Goal: Information Seeking & Learning: Learn about a topic

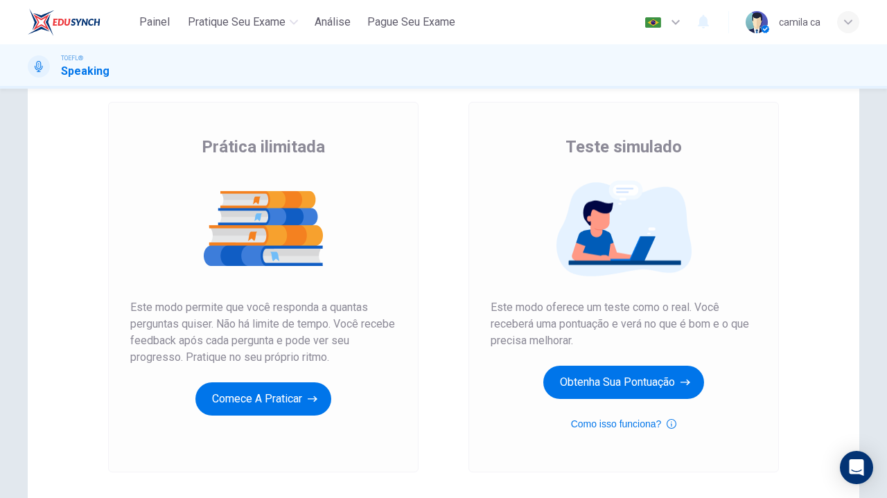
scroll to position [72, 0]
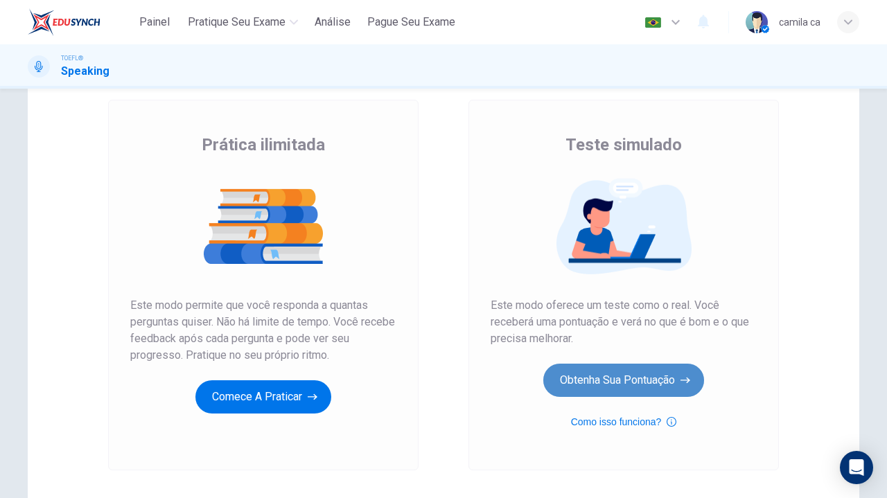
click at [628, 372] on button "Obtenha sua pontuação" at bounding box center [623, 380] width 161 height 33
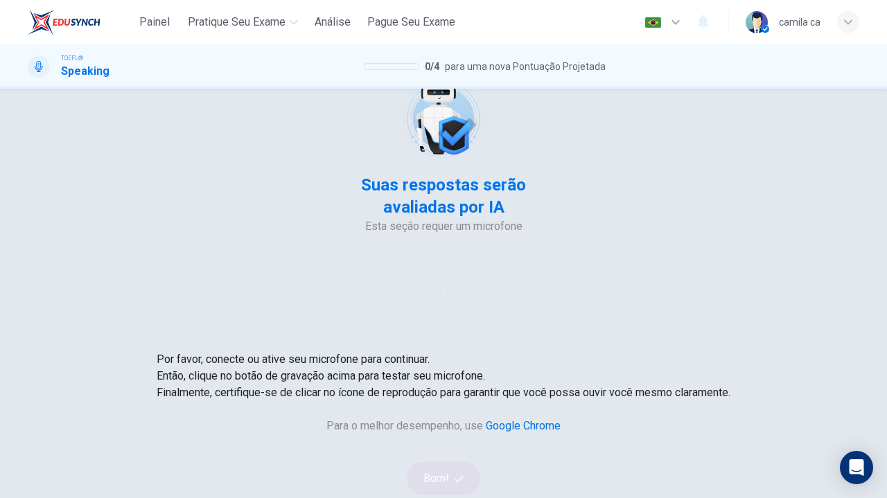
scroll to position [58, 0]
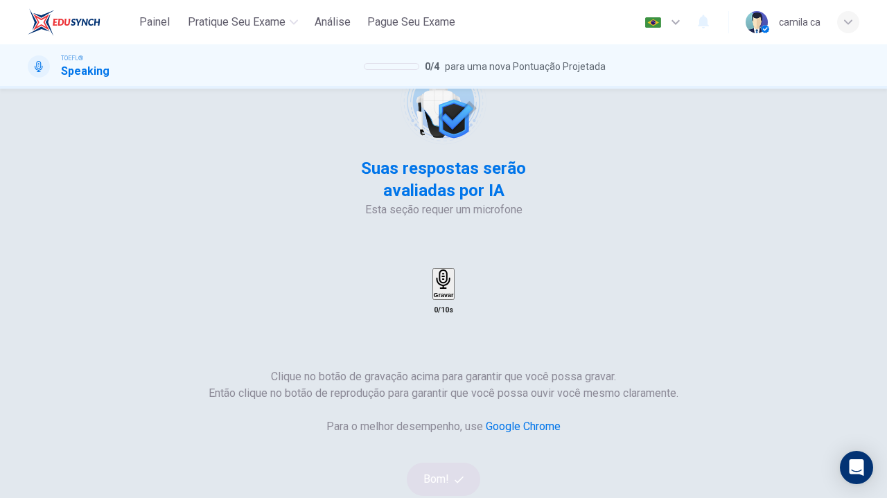
click at [450, 270] on icon "button" at bounding box center [443, 280] width 15 height 20
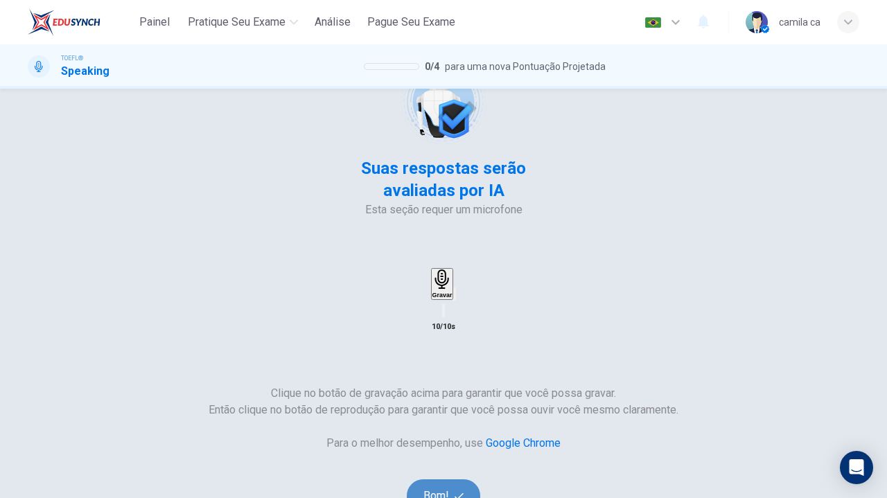
click at [481, 480] on button "Bom!" at bounding box center [444, 496] width 74 height 33
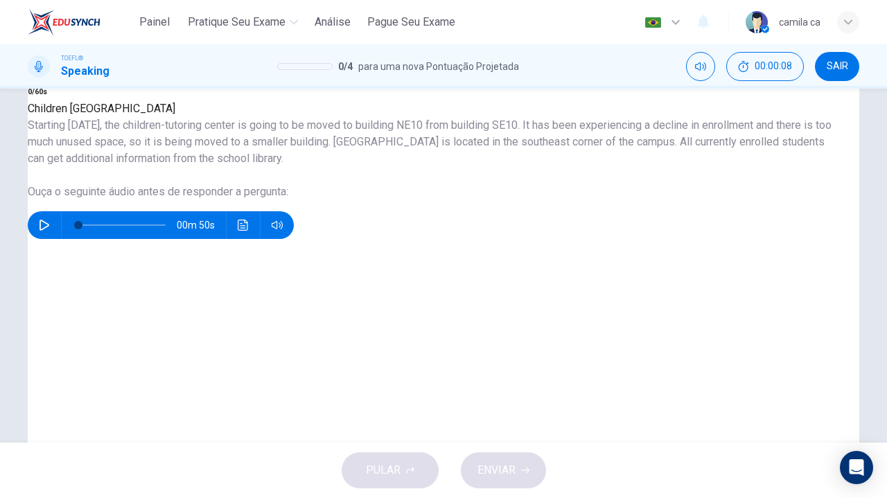
scroll to position [227, 0]
click at [50, 231] on icon "button" at bounding box center [44, 225] width 11 height 11
type input "20"
type input "0.5"
click at [265, 306] on span at bounding box center [265, 306] width 0 height 0
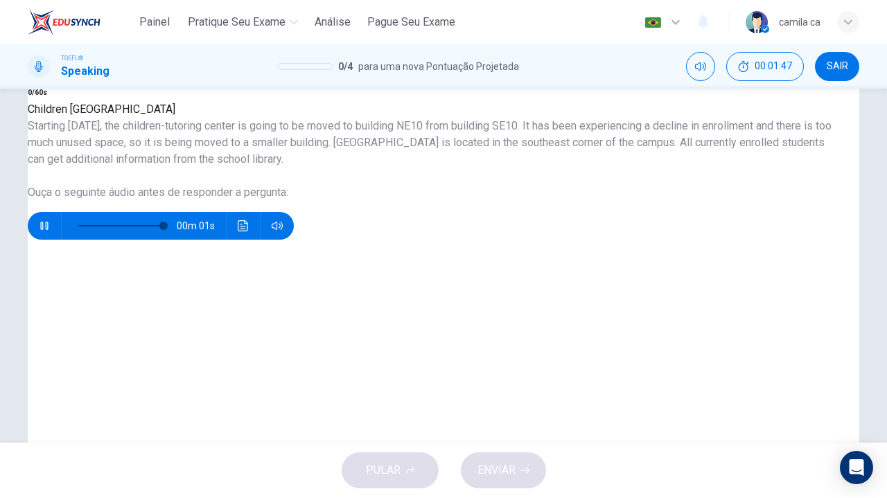
type input "0"
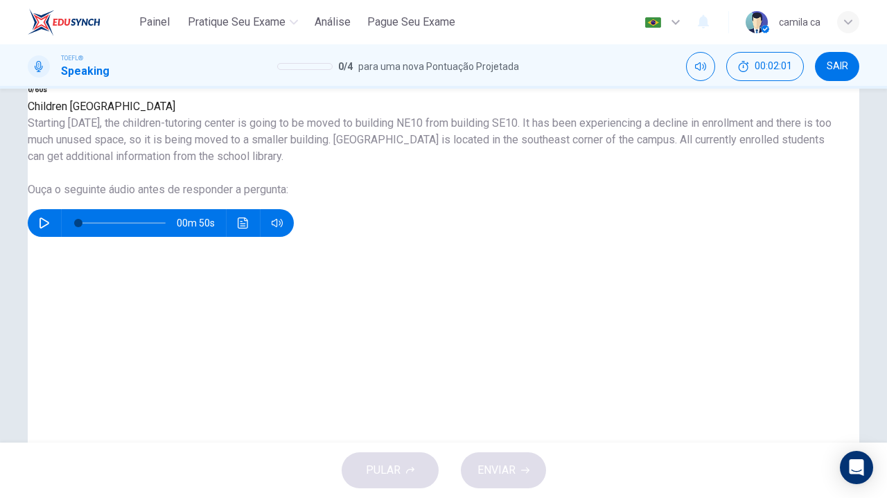
scroll to position [229, 0]
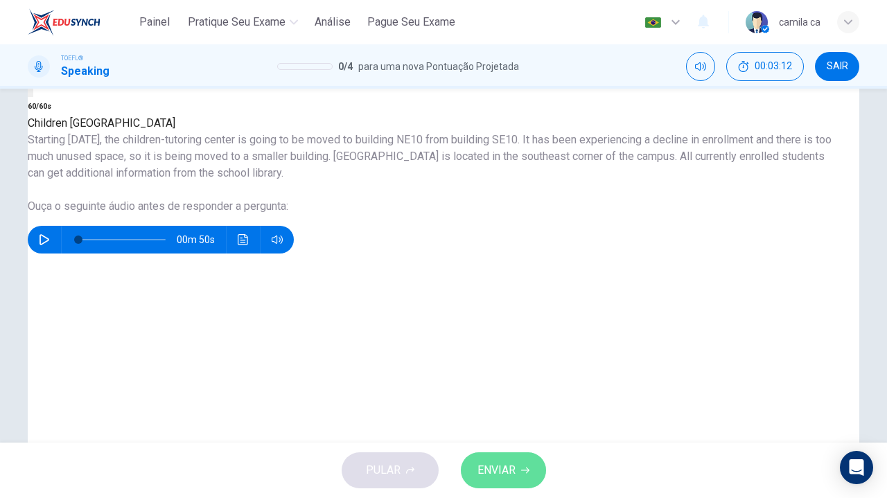
click at [506, 475] on span "ENVIAR" at bounding box center [497, 470] width 38 height 19
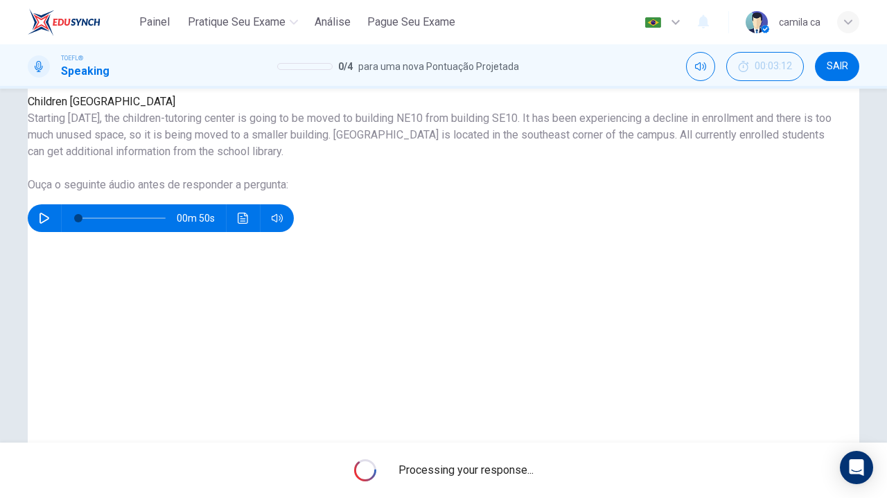
scroll to position [252, 0]
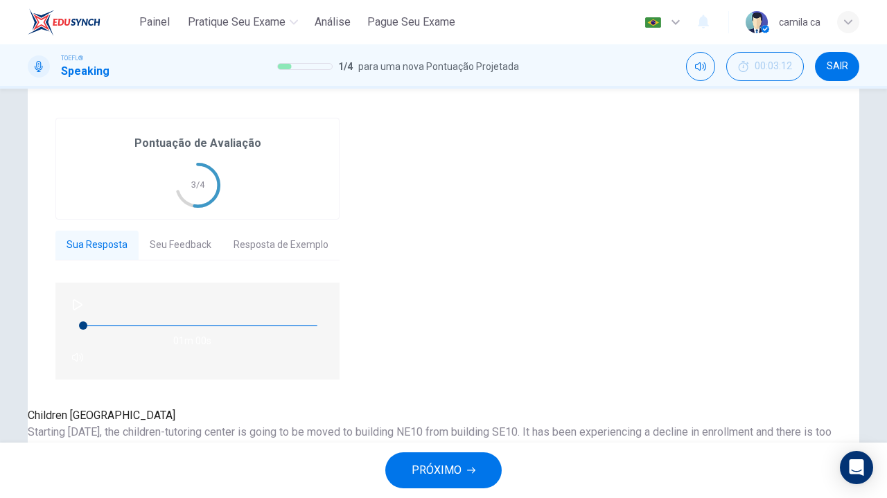
scroll to position [170, 0]
click at [448, 459] on button "PRÓXIMO" at bounding box center [443, 471] width 116 height 36
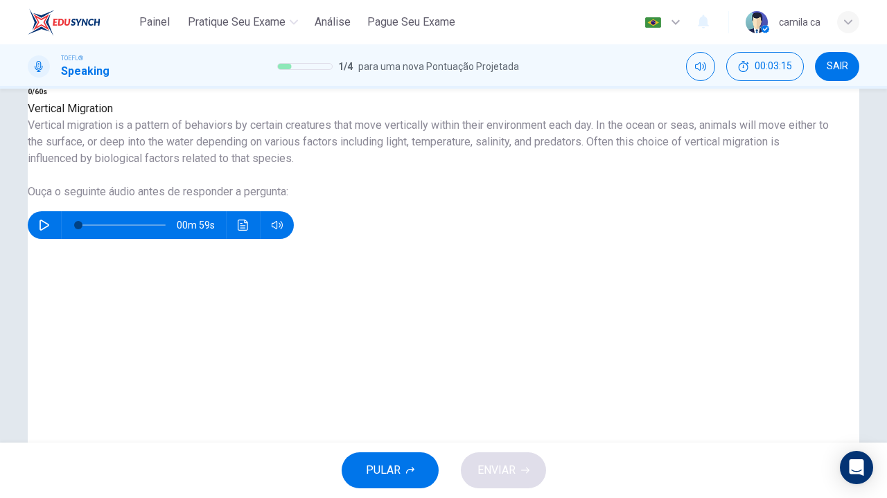
scroll to position [229, 0]
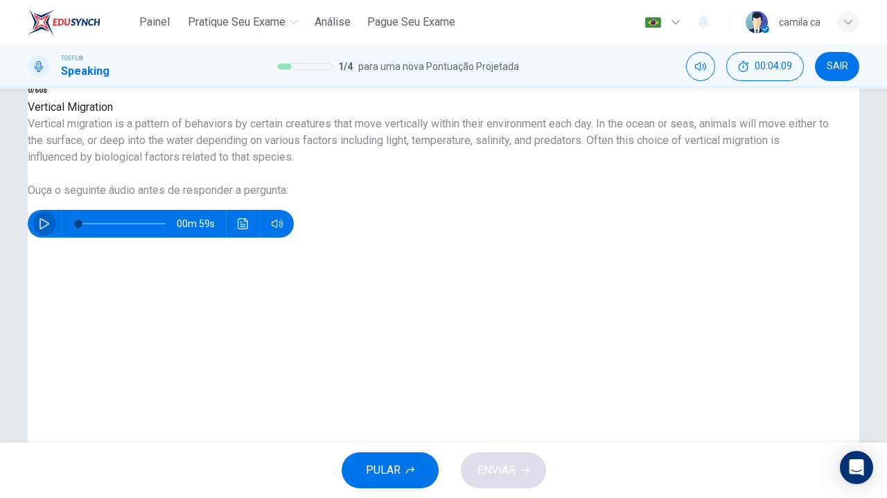
click at [50, 229] on icon "button" at bounding box center [44, 223] width 11 height 11
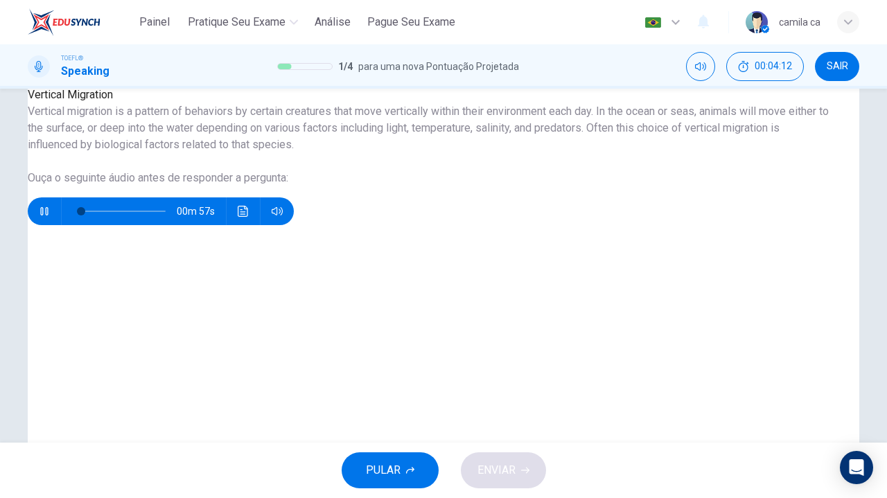
scroll to position [244, 0]
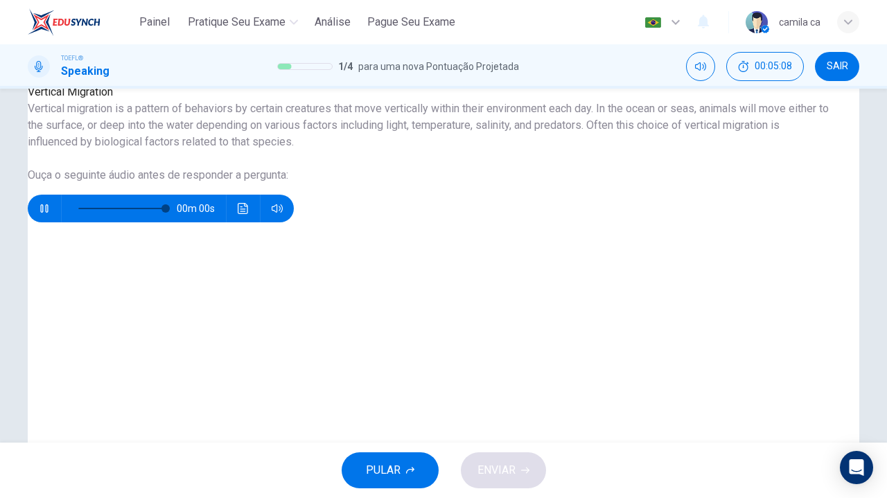
type input "0"
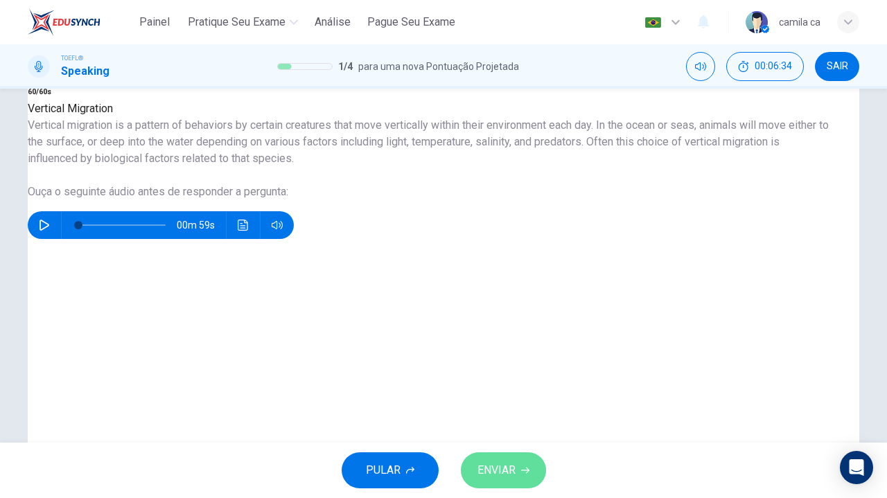
click at [511, 480] on span "ENVIAR" at bounding box center [497, 470] width 38 height 19
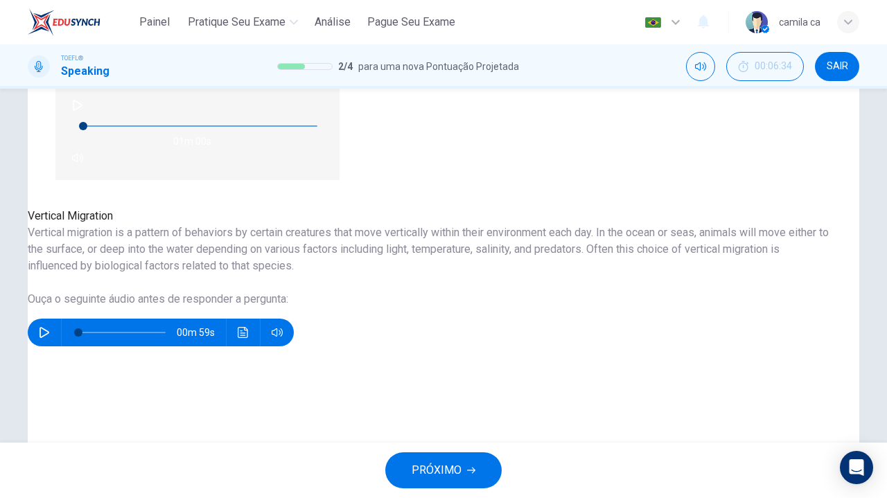
scroll to position [369, 0]
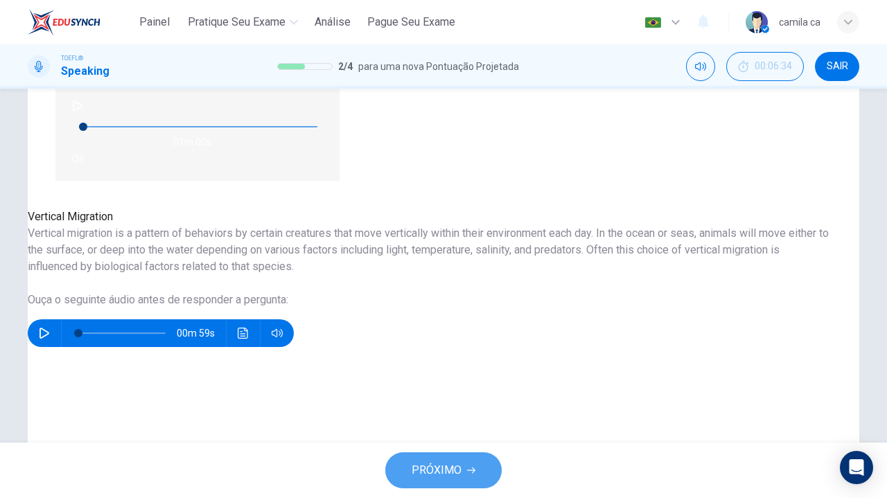
click at [448, 469] on span "PRÓXIMO" at bounding box center [437, 470] width 50 height 19
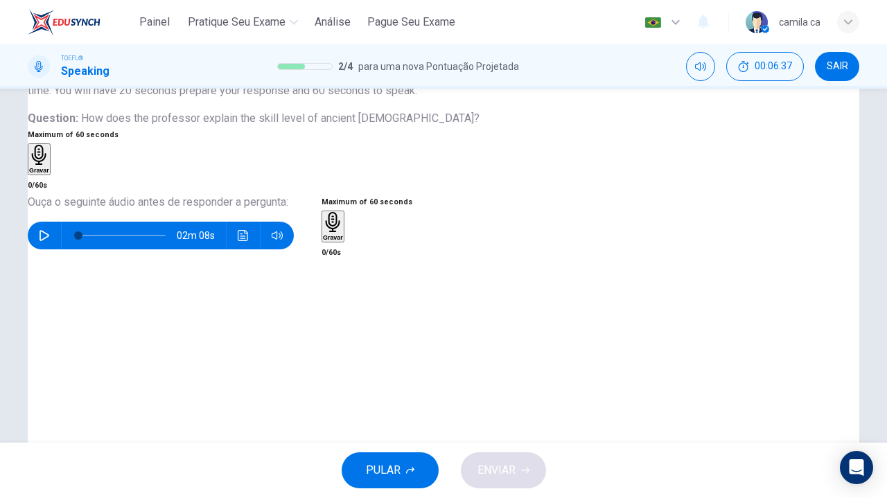
scroll to position [118, 0]
drag, startPoint x: 244, startPoint y: 246, endPoint x: 133, endPoint y: 259, distance: 111.7
click at [133, 249] on div "02m 08s" at bounding box center [161, 235] width 266 height 28
click at [49, 240] on icon "button" at bounding box center [45, 234] width 10 height 11
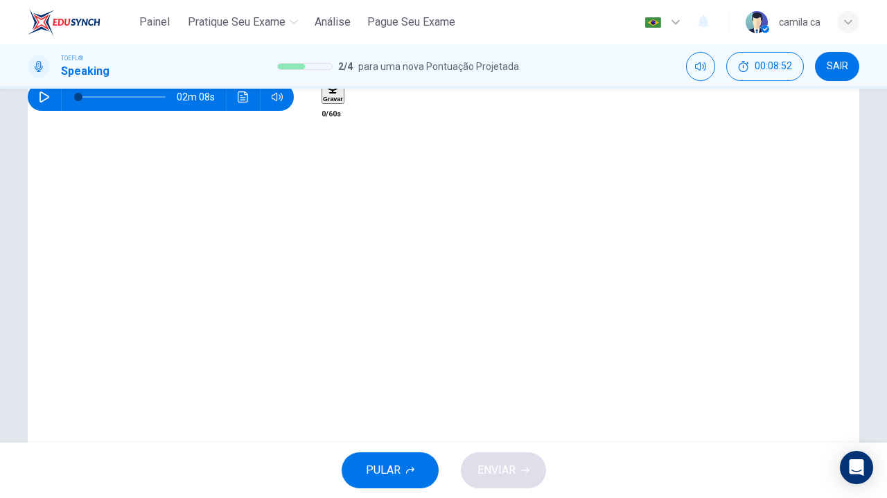
type input "0"
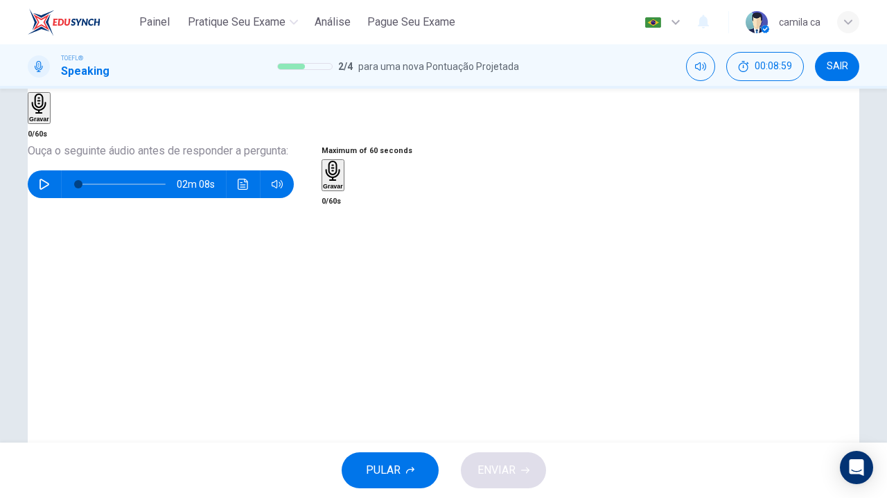
scroll to position [169, 0]
click at [343, 189] on div "Gravar" at bounding box center [333, 174] width 20 height 29
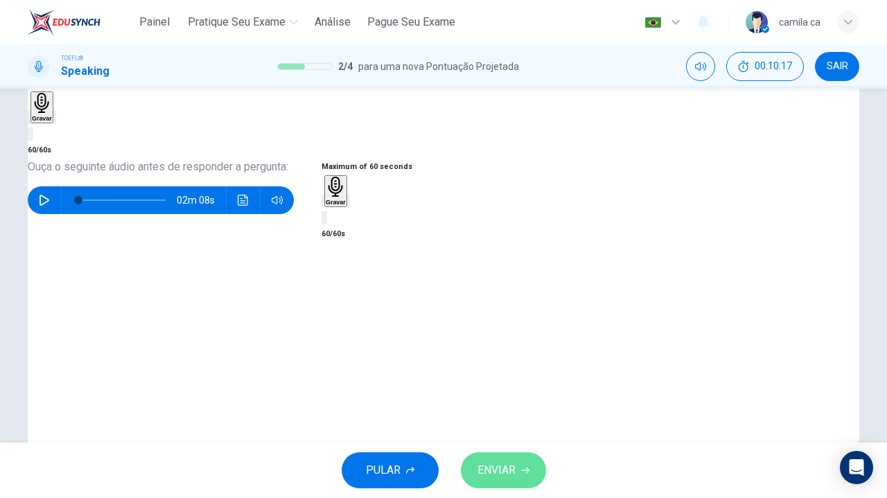
click at [497, 465] on span "ENVIAR" at bounding box center [497, 470] width 38 height 19
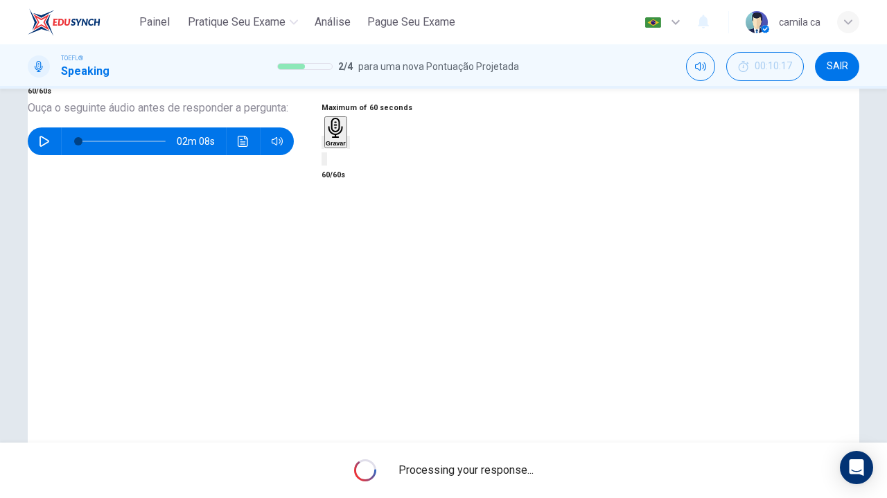
scroll to position [227, 0]
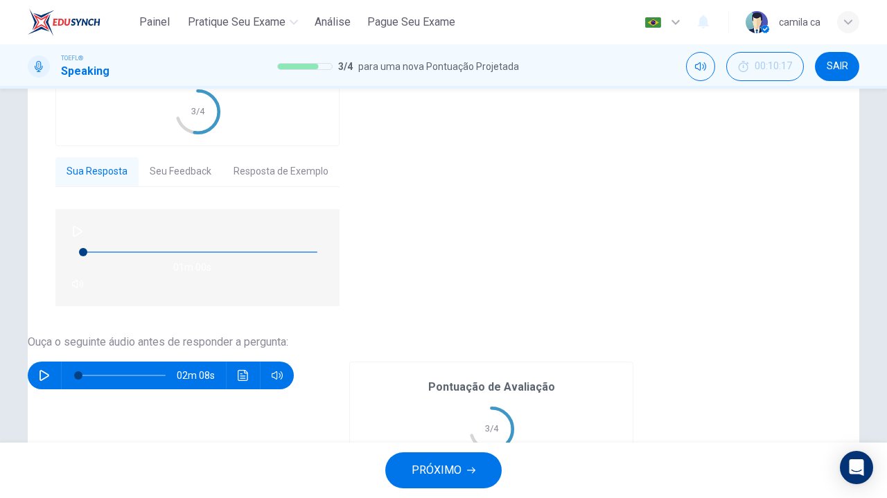
click at [516, 475] on button "Seu Feedback" at bounding box center [474, 489] width 84 height 29
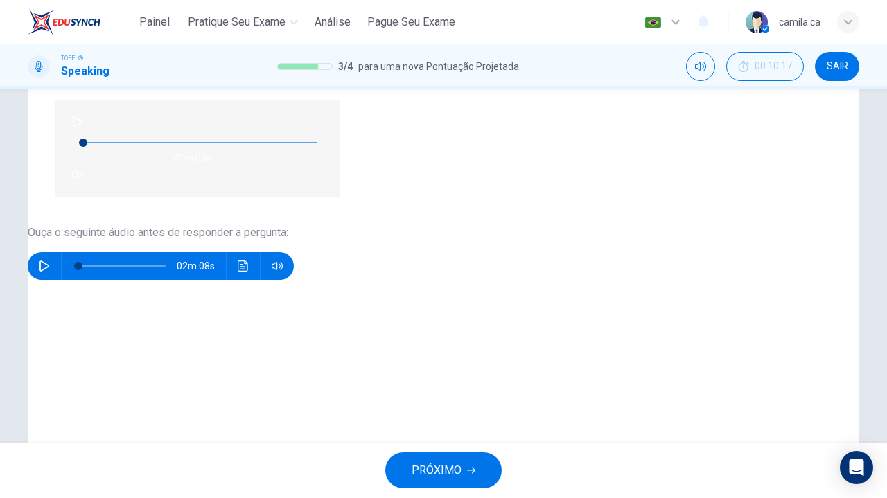
click at [463, 466] on button "PRÓXIMO" at bounding box center [443, 471] width 116 height 36
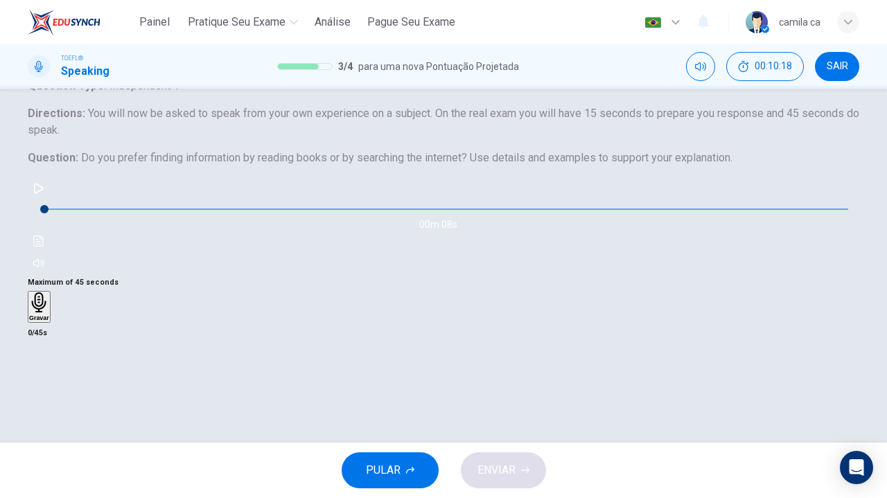
scroll to position [85, 0]
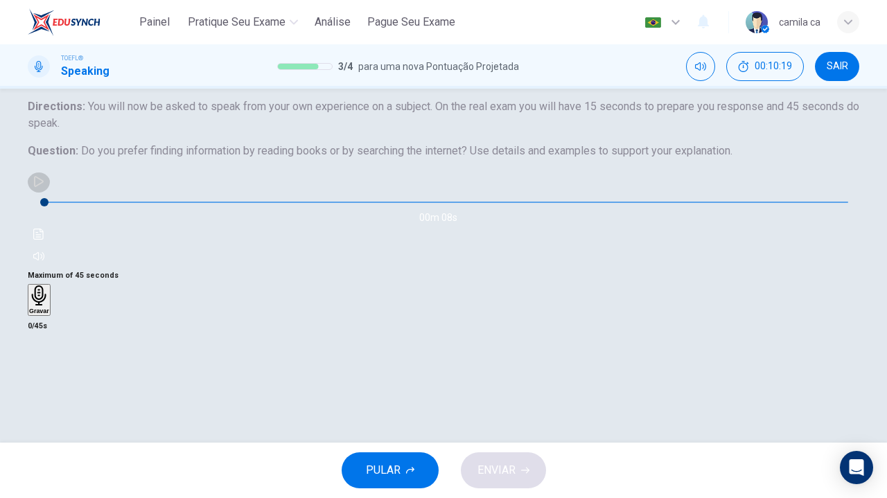
click at [44, 187] on icon "button" at bounding box center [38, 181] width 11 height 11
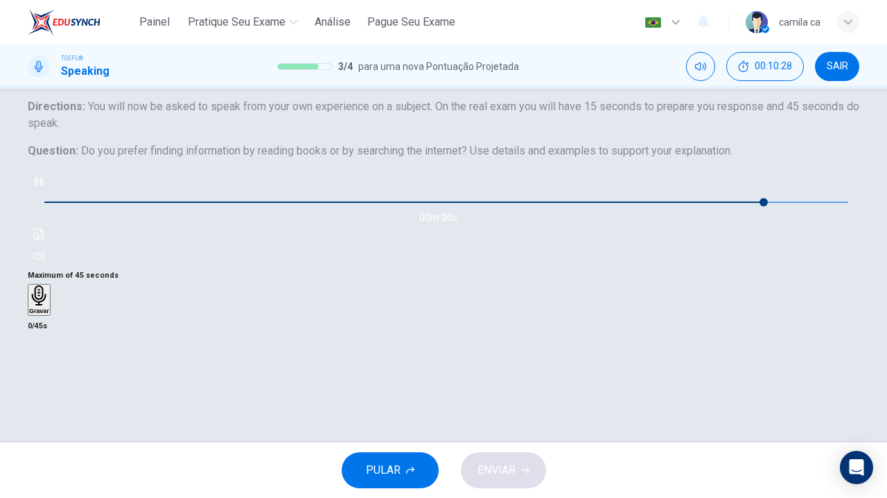
type input "0"
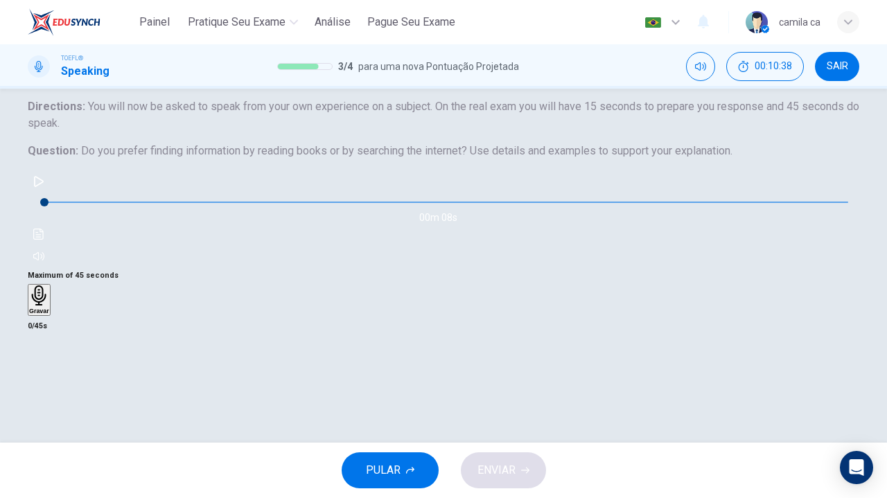
click at [49, 315] on h6 "Gravar" at bounding box center [39, 311] width 20 height 7
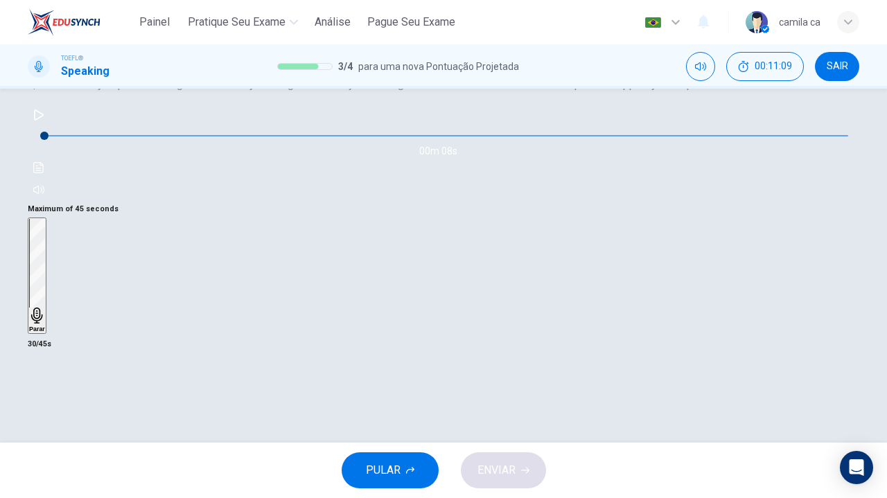
scroll to position [162, 0]
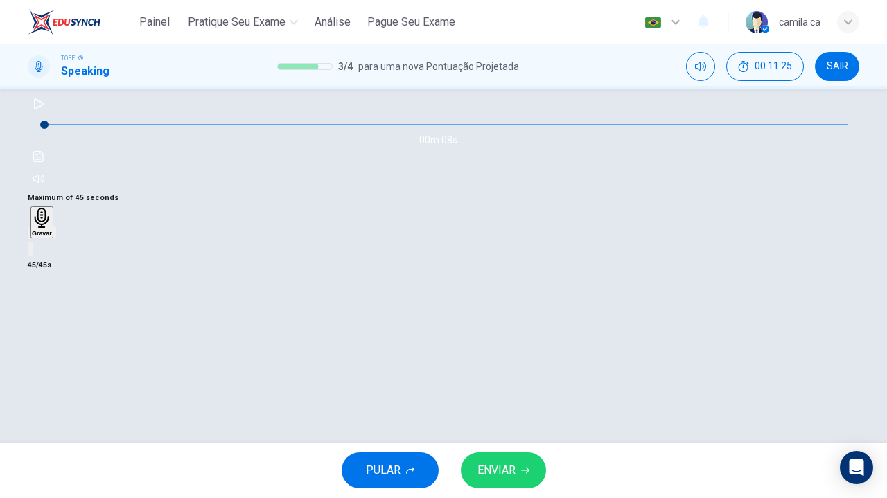
click at [492, 475] on span "ENVIAR" at bounding box center [497, 470] width 38 height 19
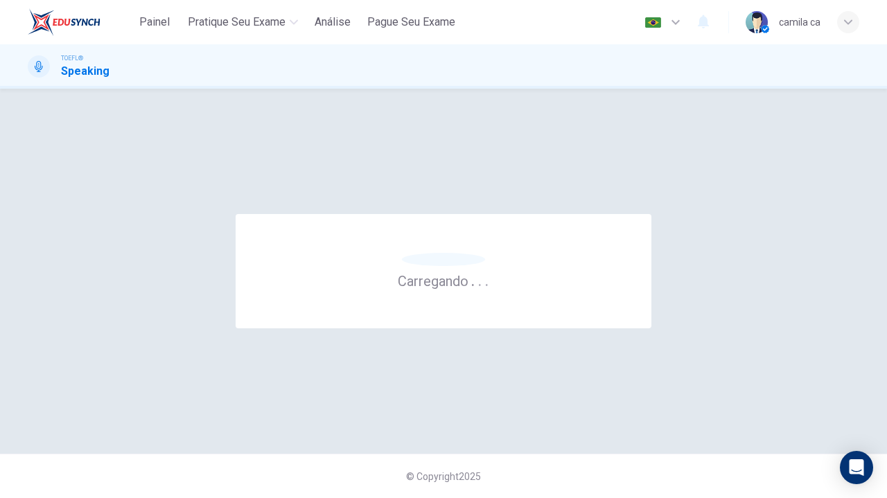
scroll to position [0, 0]
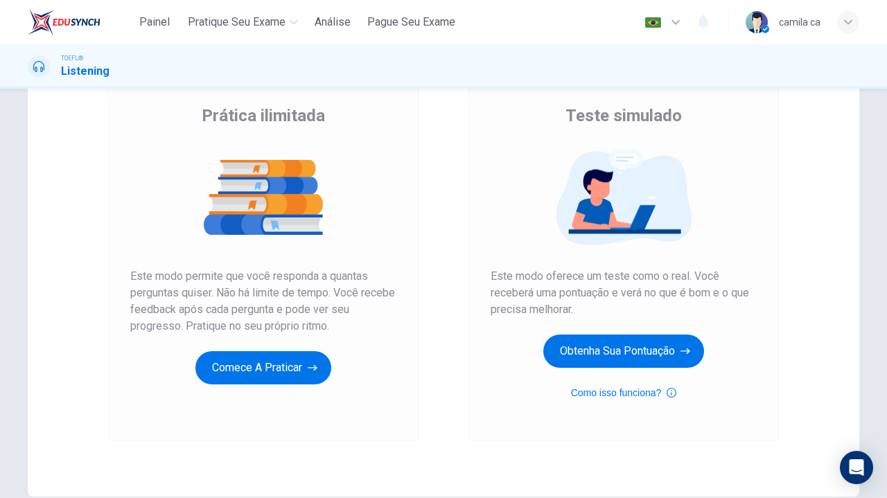
scroll to position [103, 0]
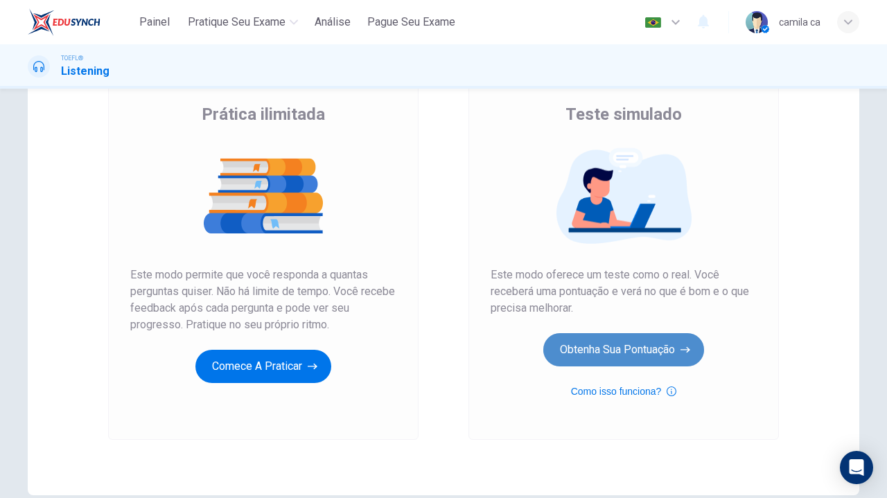
click at [595, 335] on button "Obtenha sua pontuação" at bounding box center [623, 349] width 161 height 33
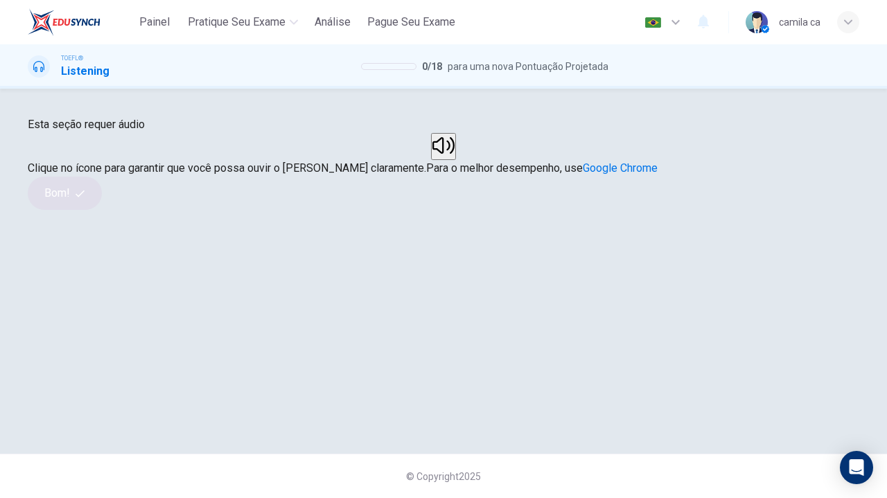
scroll to position [105, 0]
click at [431, 160] on button "button" at bounding box center [443, 146] width 25 height 27
click at [102, 210] on button "Bom!" at bounding box center [65, 193] width 74 height 33
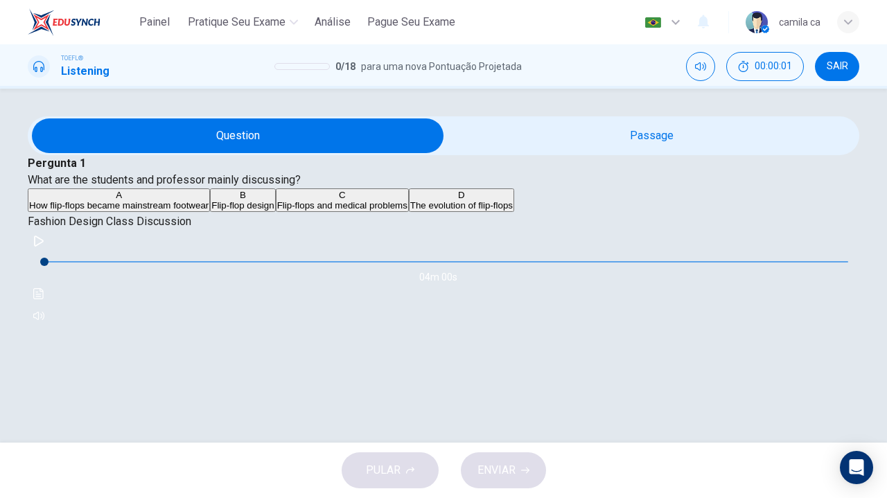
scroll to position [1, 0]
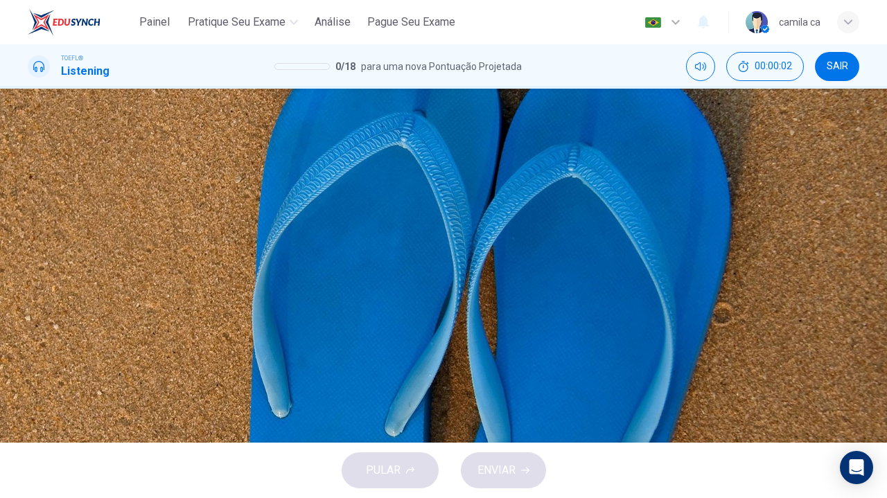
click at [37, 242] on icon "button" at bounding box center [39, 241] width 10 height 11
type input "42"
type input "0.5"
click at [320, 270] on span at bounding box center [320, 270] width 0 height 0
click at [371, 213] on div "Pergunta 1 What are the students and professor mainly discussing? A How flip-fl…" at bounding box center [444, 184] width 832 height 58
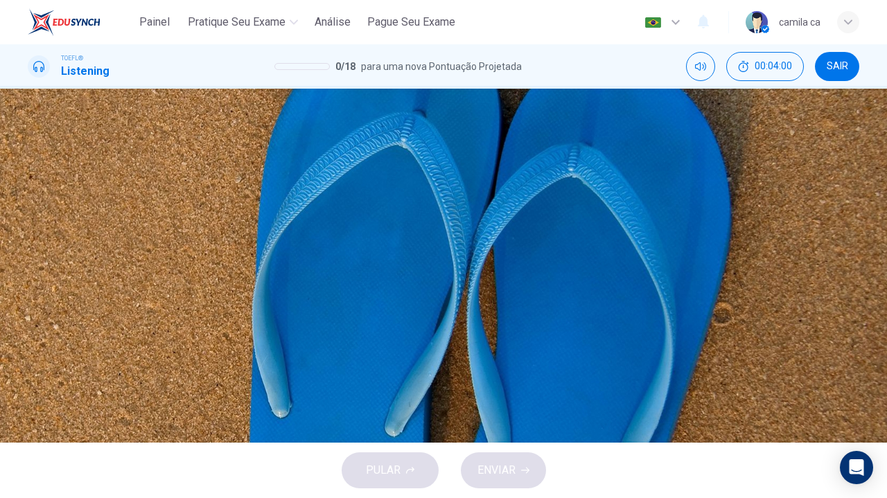
click at [410, 200] on div "D" at bounding box center [461, 195] width 103 height 10
click at [502, 464] on span "ENVIAR" at bounding box center [497, 470] width 38 height 19
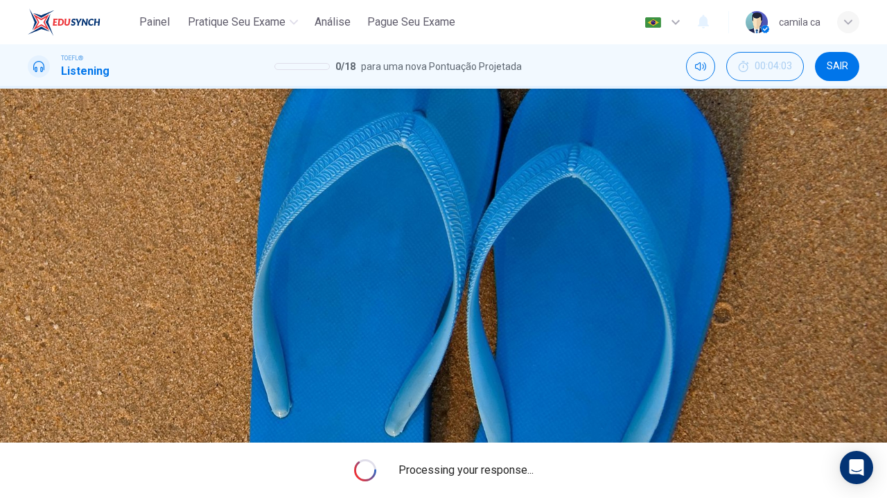
type input "0"
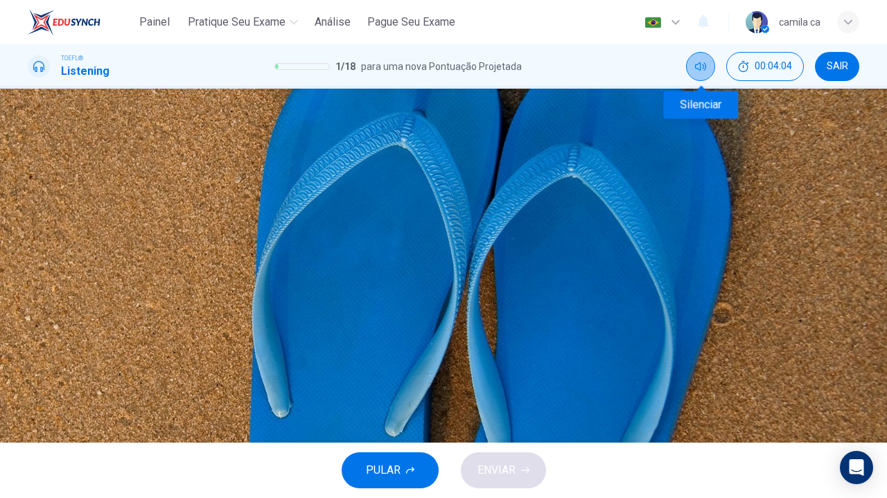
click at [697, 73] on button "Silenciar" at bounding box center [700, 66] width 29 height 29
click at [114, 211] on span "Zori" at bounding box center [106, 205] width 16 height 10
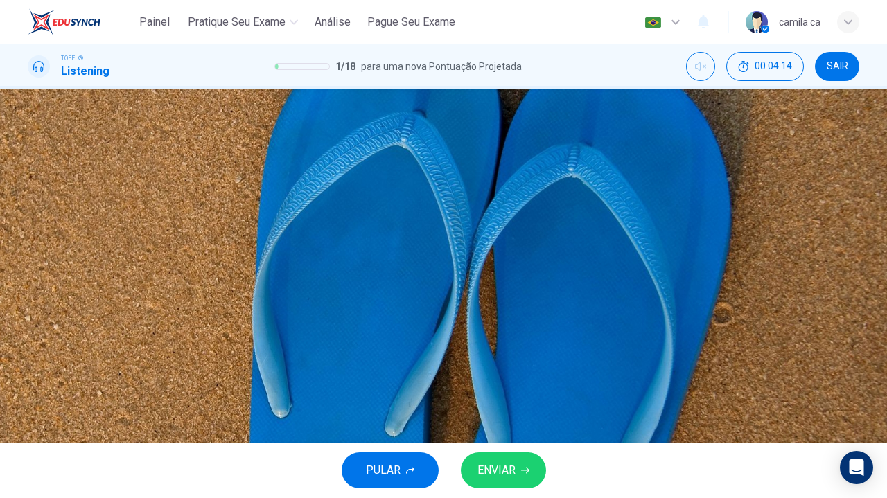
click at [150, 212] on button "C Jandals" at bounding box center [133, 201] width 35 height 24
click at [116, 212] on button "B Zori" at bounding box center [106, 201] width 19 height 24
click at [508, 476] on span "ENVIAR" at bounding box center [497, 470] width 38 height 19
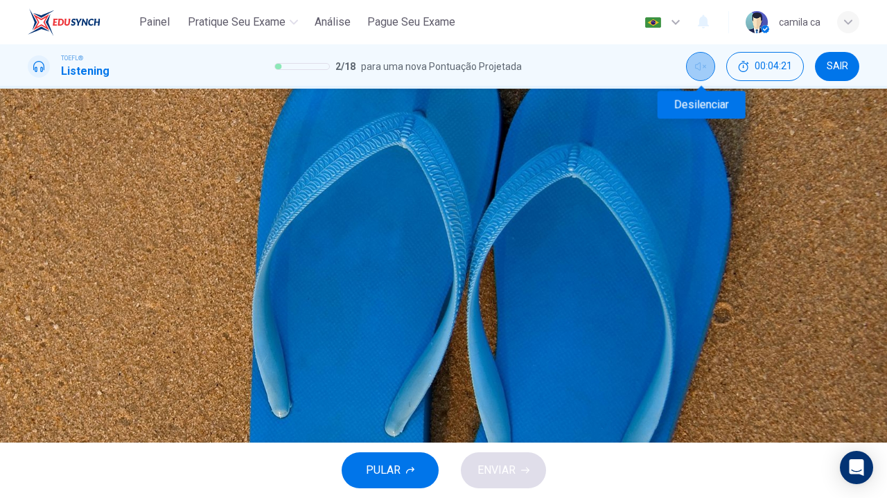
click at [698, 70] on icon "Desilenciar" at bounding box center [700, 66] width 11 height 11
click at [44, 185] on icon "button" at bounding box center [39, 190] width 10 height 11
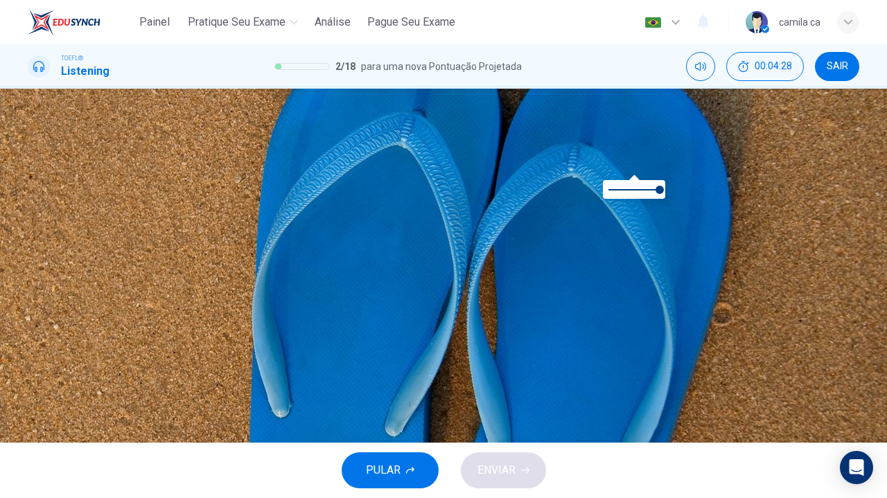
type input "20"
type input "0.5"
click at [634, 193] on span at bounding box center [634, 189] width 51 height 19
click at [720, 157] on div "Question 3 Why does the professor say this? 00m 08s" at bounding box center [444, 211] width 832 height 130
type input "0"
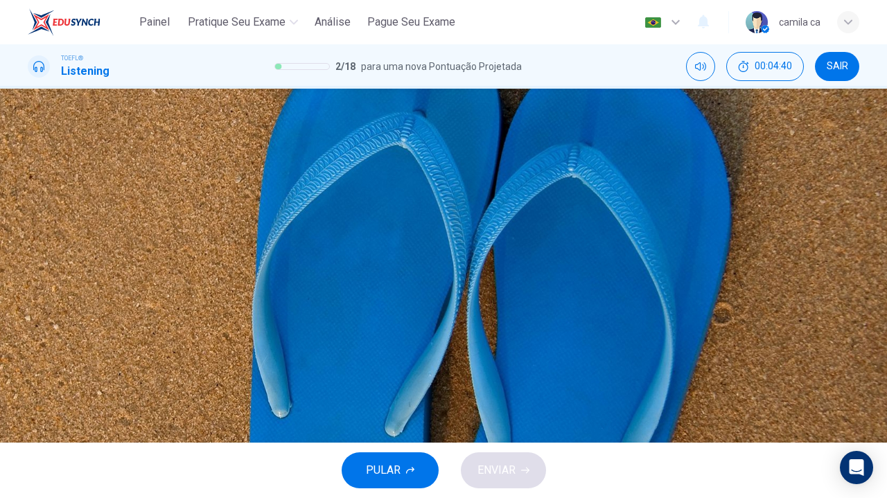
click at [551, 299] on span "Because the discussion is going to be about flip-flops" at bounding box center [442, 293] width 217 height 10
click at [525, 462] on button "ENVIAR" at bounding box center [503, 471] width 85 height 36
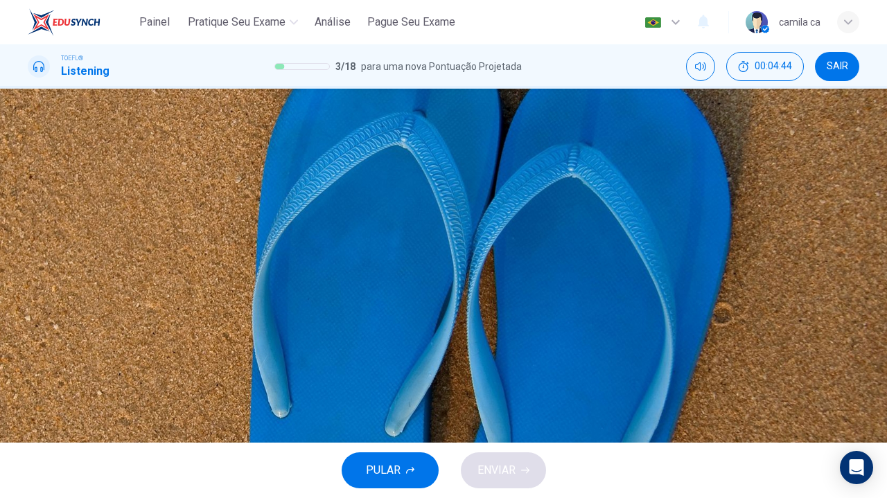
scroll to position [62, 0]
click at [326, 212] on button "D Y-shaped straps" at bounding box center [291, 201] width 69 height 24
click at [257, 212] on button "C Scrunching toes" at bounding box center [222, 201] width 69 height 24
click at [504, 466] on span "ENVIAR" at bounding box center [497, 470] width 38 height 19
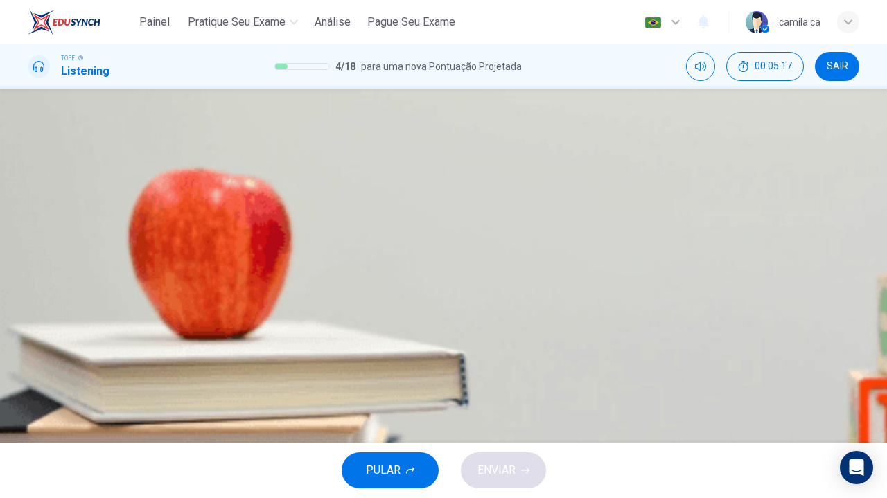
scroll to position [60, 0]
click at [43, 261] on icon "button" at bounding box center [38, 266] width 11 height 11
type input "0"
click at [473, 211] on span "That they are important and enhance our understanding of the world around us" at bounding box center [458, 205] width 322 height 10
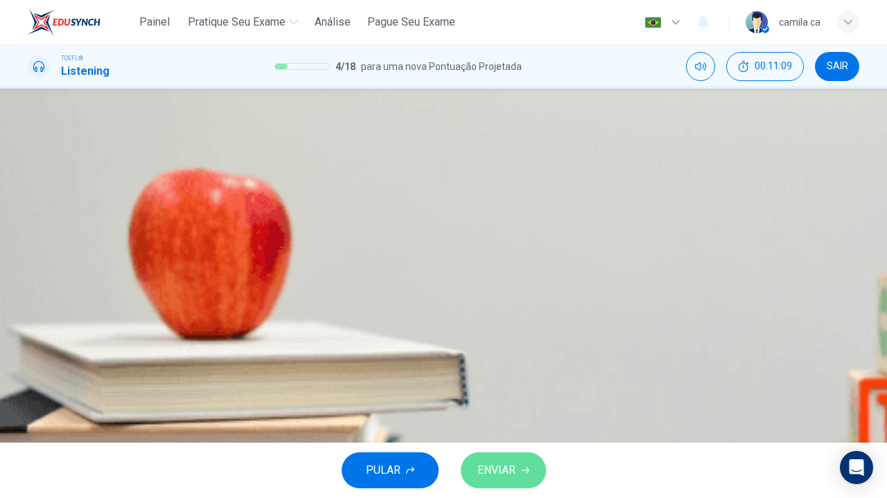
click at [505, 469] on span "ENVIAR" at bounding box center [497, 470] width 38 height 19
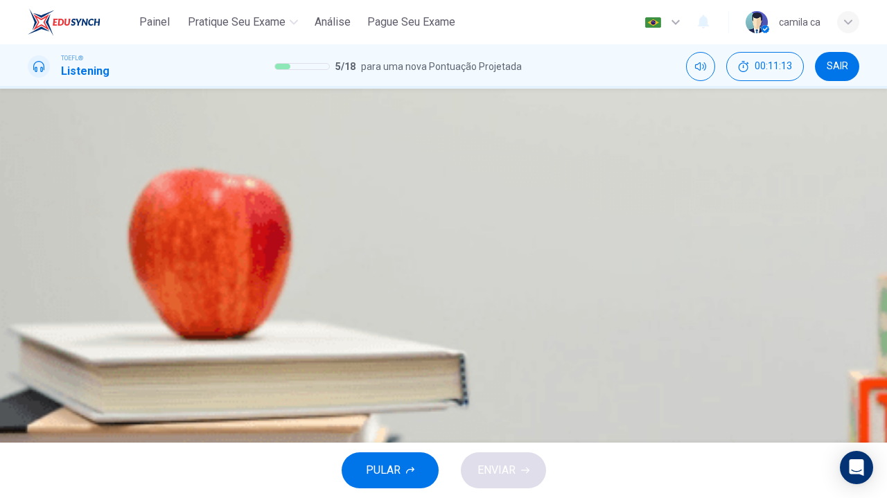
scroll to position [65, 0]
click at [91, 212] on button "D 2/3" at bounding box center [83, 201] width 16 height 24
click at [496, 462] on span "ENVIAR" at bounding box center [497, 470] width 38 height 19
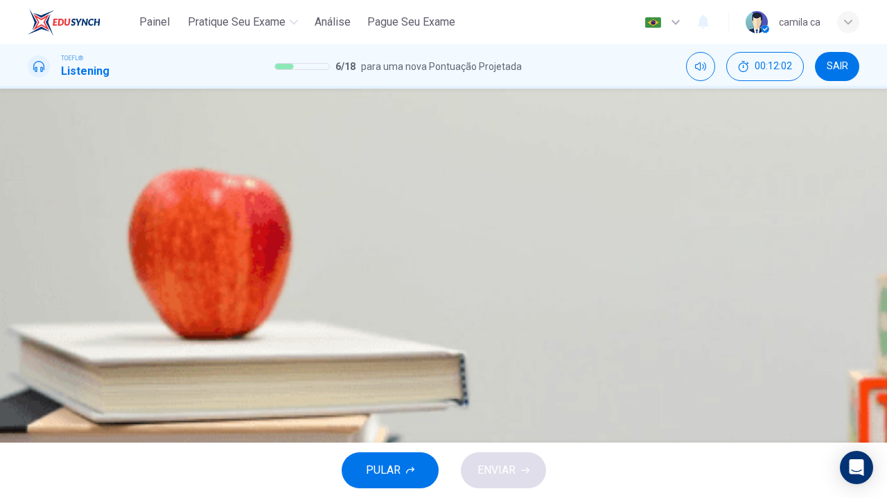
click at [595, 200] on span "The professor explains the K-T mass extinction event and then works through how…" at bounding box center [317, 205] width 577 height 10
click at [502, 464] on span "ENVIAR" at bounding box center [497, 470] width 38 height 19
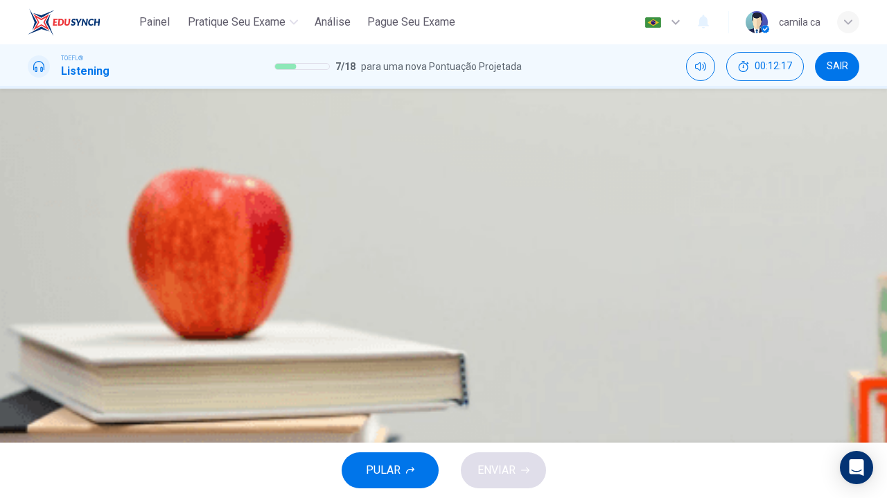
click at [121, 212] on button "D 1985" at bounding box center [110, 201] width 24 height 24
click at [504, 469] on span "ENVIAR" at bounding box center [497, 470] width 38 height 19
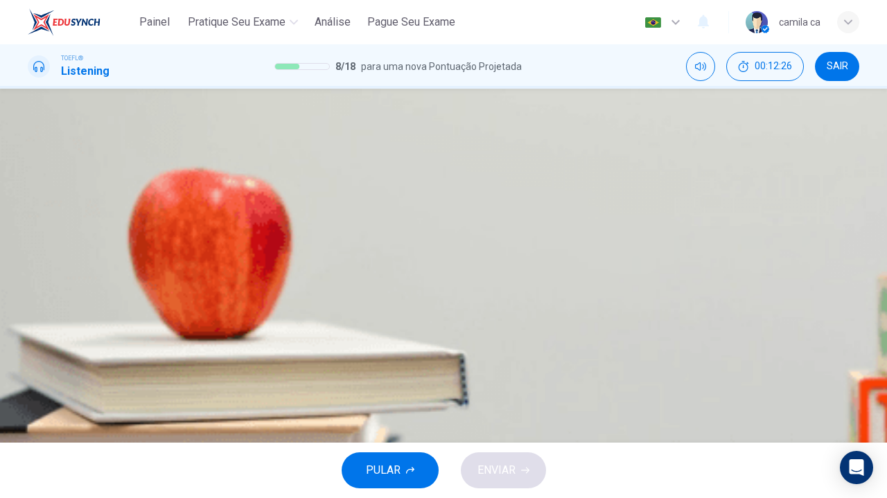
click at [299, 211] on span "The main theory behind the K-T mass extinction events" at bounding box center [186, 205] width 226 height 10
click at [502, 467] on span "ENVIAR" at bounding box center [497, 470] width 38 height 19
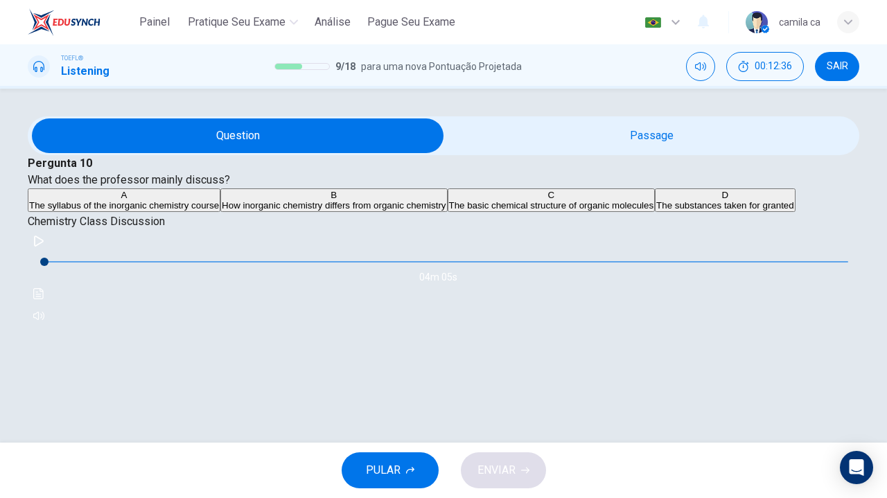
scroll to position [40, 0]
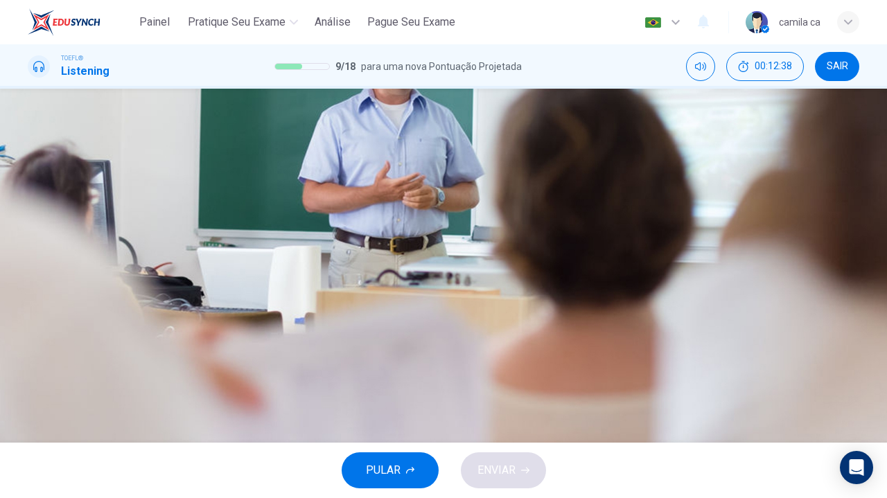
click at [28, 230] on div "04m 05s" at bounding box center [444, 278] width 832 height 97
click at [37, 236] on icon "button" at bounding box center [38, 241] width 11 height 11
click at [33, 230] on button "button" at bounding box center [39, 241] width 22 height 22
type input "0"
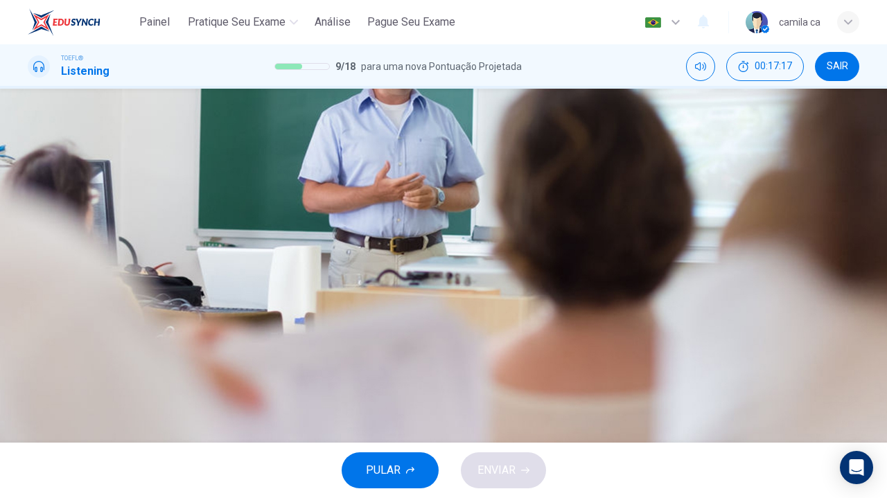
click at [518, 211] on span "The basic chemical structure of organic molecules" at bounding box center [551, 205] width 205 height 10
click at [503, 464] on span "ENVIAR" at bounding box center [497, 470] width 38 height 19
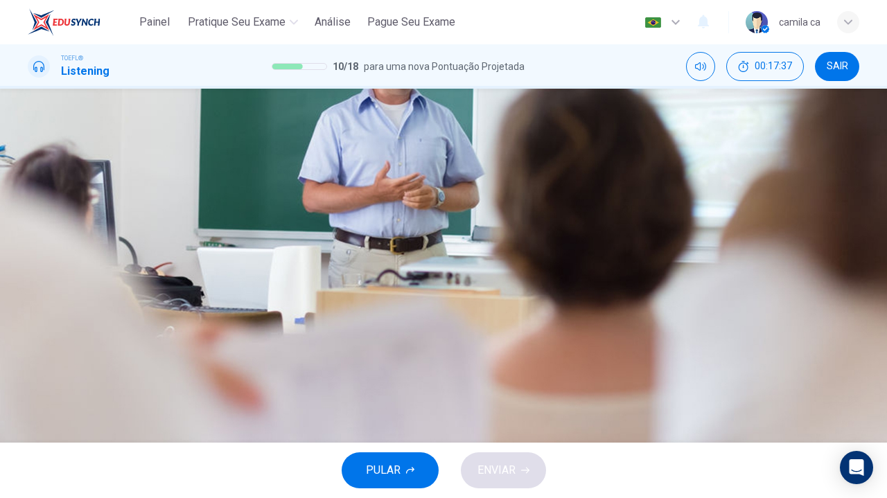
click at [101, 203] on span "Why garlic smells" at bounding box center [65, 205] width 72 height 10
click at [291, 211] on span "Why we fill up our cars" at bounding box center [244, 205] width 93 height 10
click at [500, 474] on span "ENVIAR" at bounding box center [497, 470] width 38 height 19
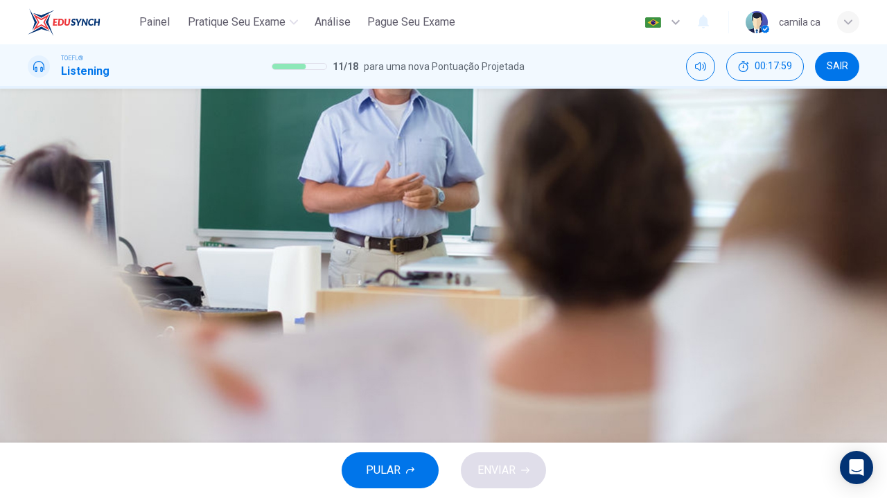
click at [472, 212] on button "B Organic chemistry studies carbon and its compounds" at bounding box center [362, 201] width 220 height 24
click at [523, 238] on div "A Organic molecules constitute the building blocks of life B Organic chemistry …" at bounding box center [444, 214] width 832 height 50
click at [531, 211] on span "Molecules are made up of chemicals that regulate our bodies" at bounding box center [598, 205] width 250 height 10
click at [471, 211] on span "Organic chemistry studies carbon and its compounds" at bounding box center [362, 205] width 217 height 10
click at [484, 464] on span "ENVIAR" at bounding box center [497, 470] width 38 height 19
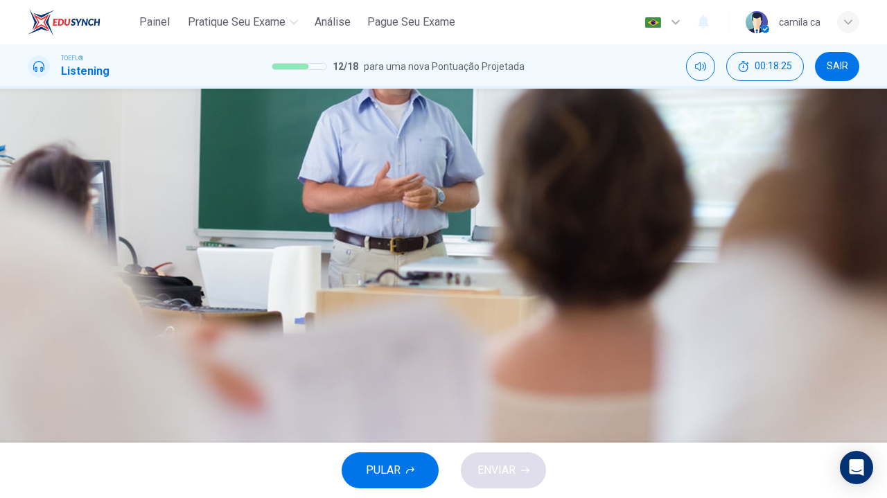
click at [111, 211] on span "Organic substances" at bounding box center [70, 205] width 82 height 10
click at [499, 454] on button "ENVIAR" at bounding box center [503, 471] width 85 height 36
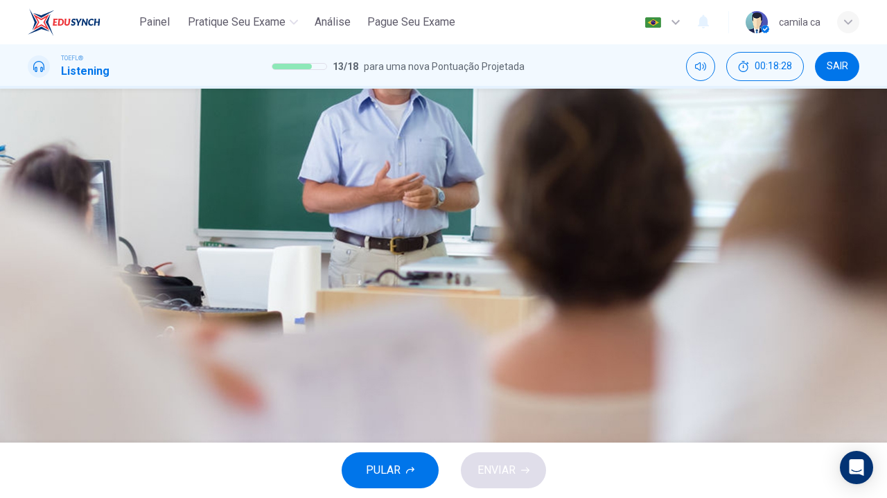
click at [50, 198] on button "button" at bounding box center [39, 191] width 22 height 22
click at [175, 278] on div "A" at bounding box center [102, 283] width 146 height 10
type input "0"
click at [491, 467] on span "ENVIAR" at bounding box center [497, 470] width 38 height 19
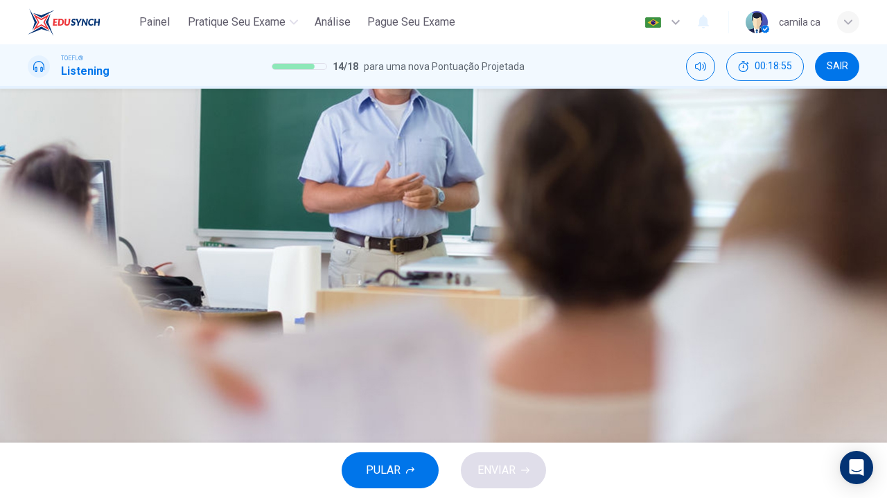
scroll to position [44, 0]
click at [220, 211] on span "Pesticides" at bounding box center [198, 205] width 42 height 10
click at [107, 212] on button "B Medicine" at bounding box center [87, 201] width 40 height 24
click at [175, 211] on span "Fats and sugars" at bounding box center [141, 205] width 67 height 10
click at [482, 213] on div "A Gasoline B Medicine C Fats and sugars D Pesticides" at bounding box center [444, 201] width 832 height 25
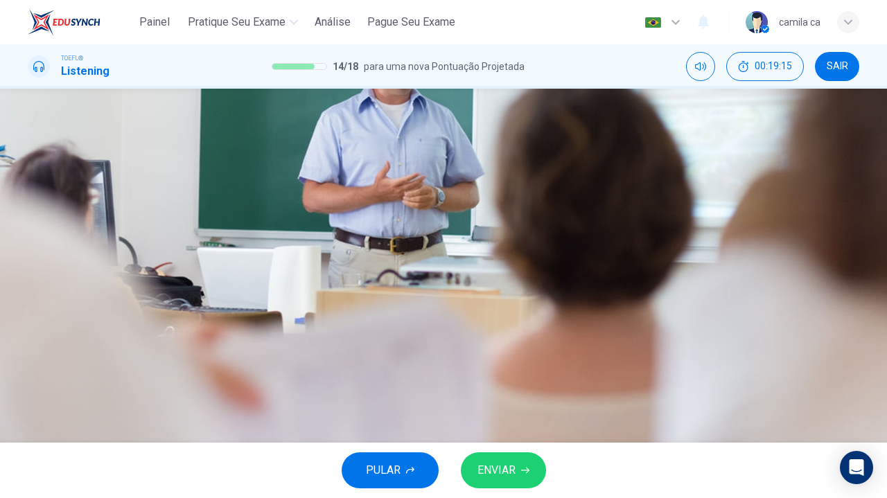
click at [221, 212] on button "D Pesticides" at bounding box center [198, 201] width 45 height 24
click at [494, 472] on span "ENVIAR" at bounding box center [497, 470] width 38 height 19
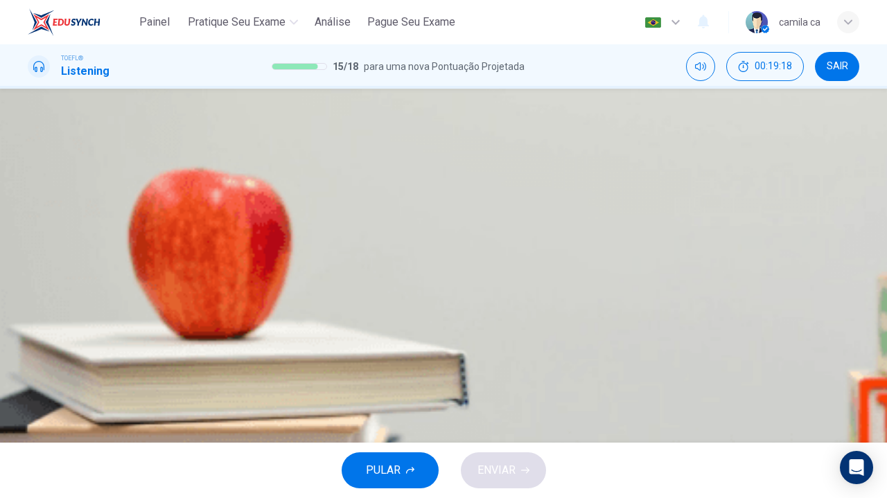
scroll to position [53, 0]
click at [41, 236] on icon "button" at bounding box center [39, 241] width 10 height 11
type input "0"
click at [167, 200] on span "A biography of Van Gogh" at bounding box center [98, 205] width 138 height 10
click at [500, 462] on span "ENVIAR" at bounding box center [497, 470] width 38 height 19
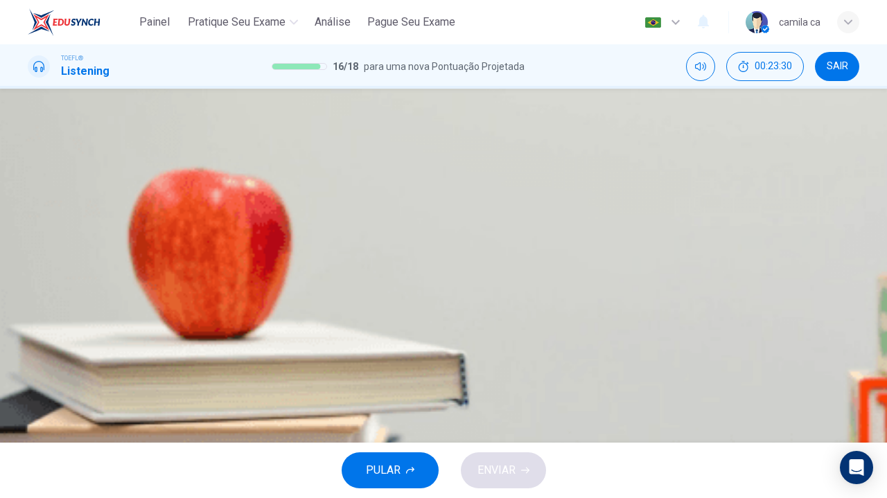
click at [600, 238] on div "A It was strongly influenced by the Parisian sky B It was strongly influenced b…" at bounding box center [444, 214] width 832 height 50
click at [213, 200] on span "It was strongly influenced by the Parisian sky" at bounding box center [121, 205] width 184 height 10
click at [524, 459] on button "ENVIAR" at bounding box center [503, 471] width 85 height 36
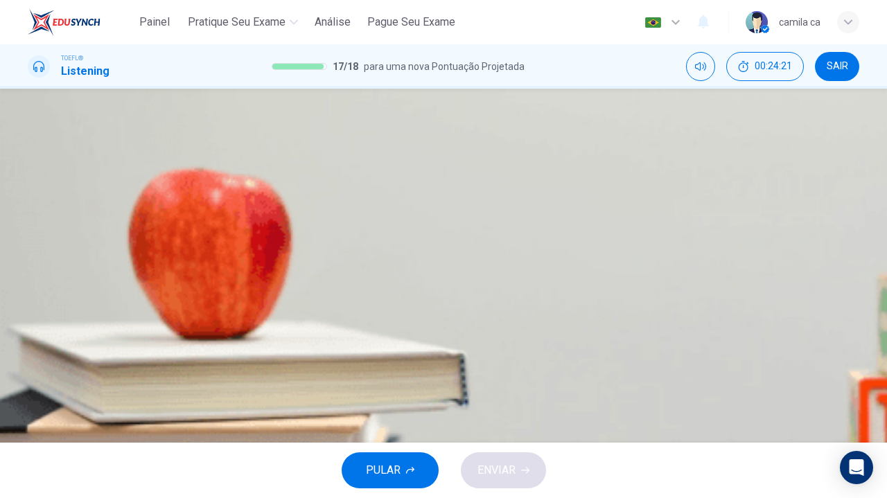
click at [392, 211] on span "It made him more sympathetic towards his subjects" at bounding box center [287, 205] width 209 height 10
click at [472, 211] on span "It didn't prevent him from working" at bounding box center [463, 205] width 136 height 10
click at [492, 469] on span "ENVIAR" at bounding box center [497, 470] width 38 height 19
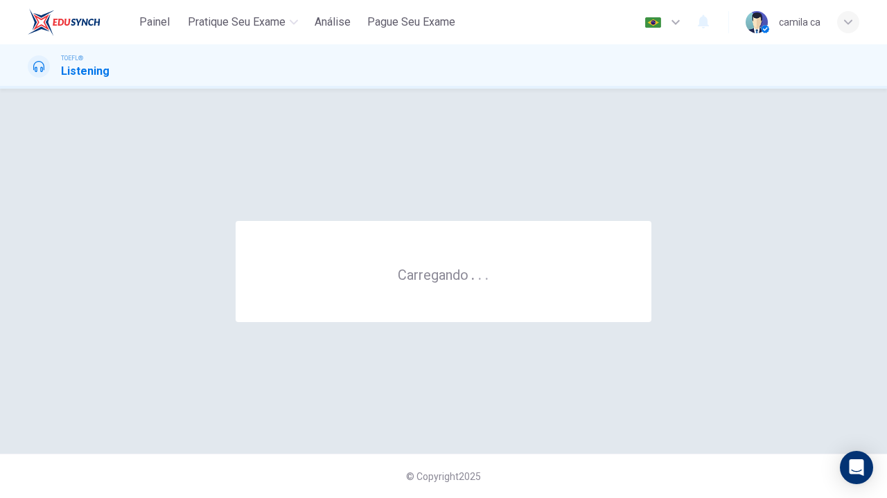
scroll to position [0, 0]
